Goal: Task Accomplishment & Management: Complete application form

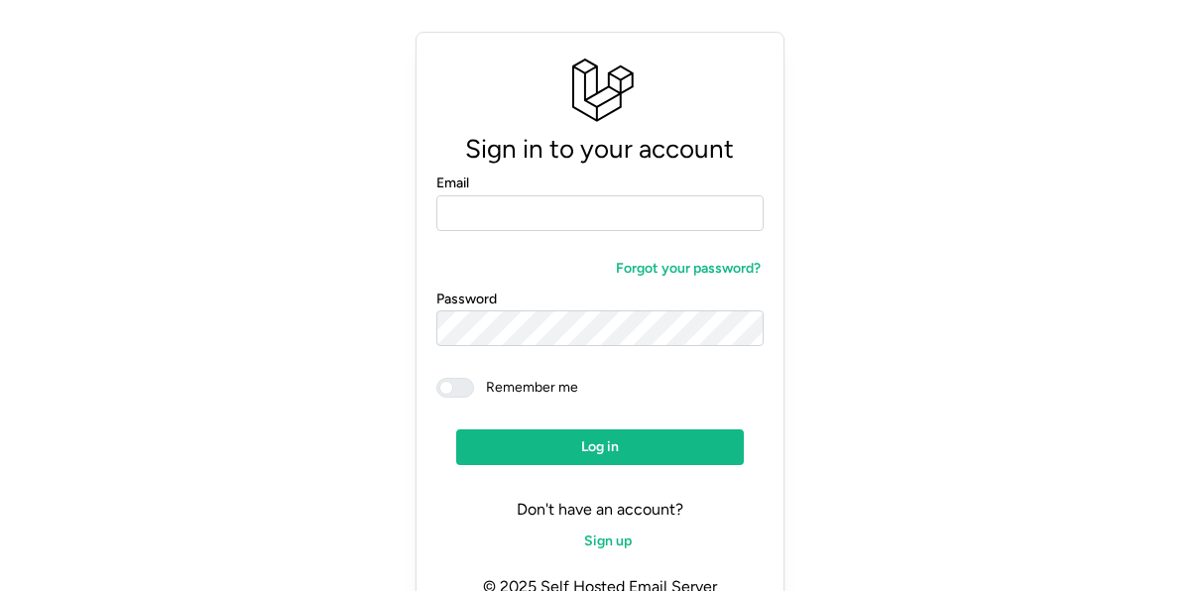
scroll to position [76, 0]
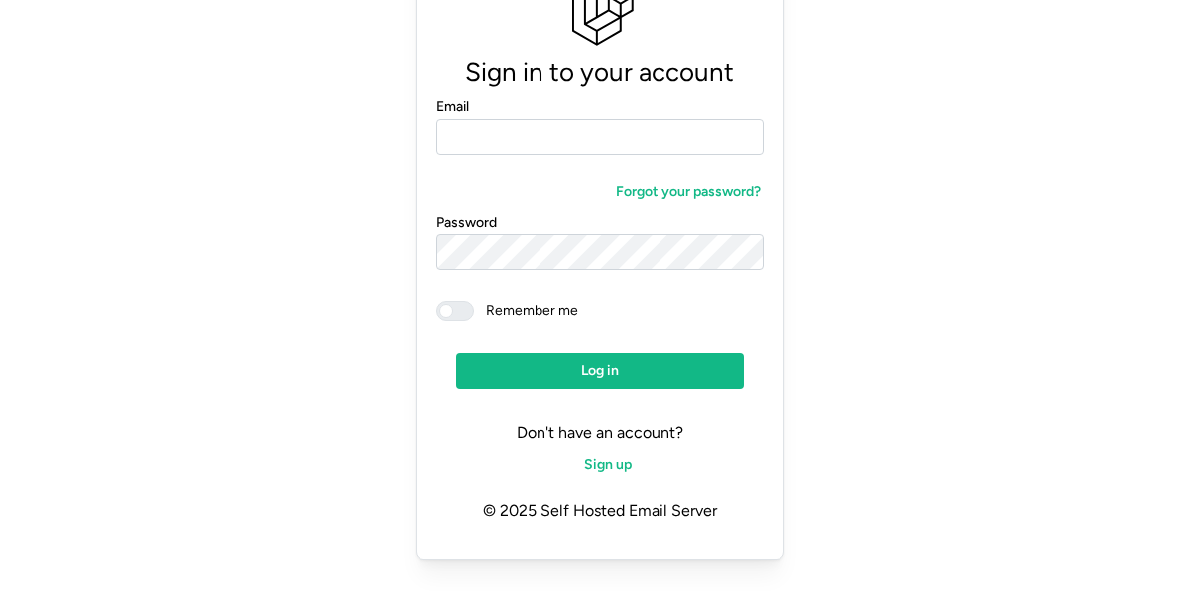
click at [608, 456] on span "Sign up" at bounding box center [608, 465] width 48 height 34
